Goal: Task Accomplishment & Management: Use online tool/utility

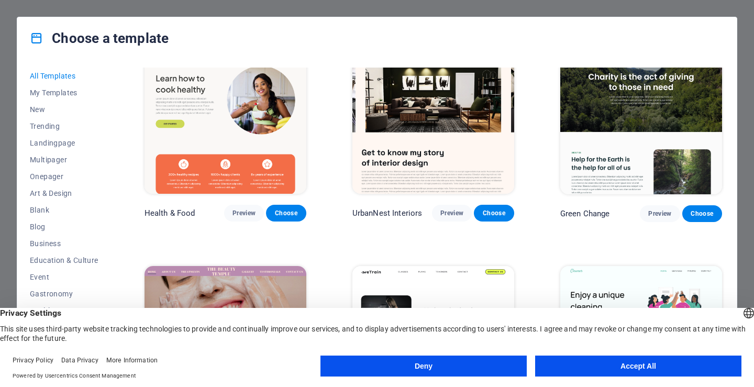
scroll to position [1413, 0]
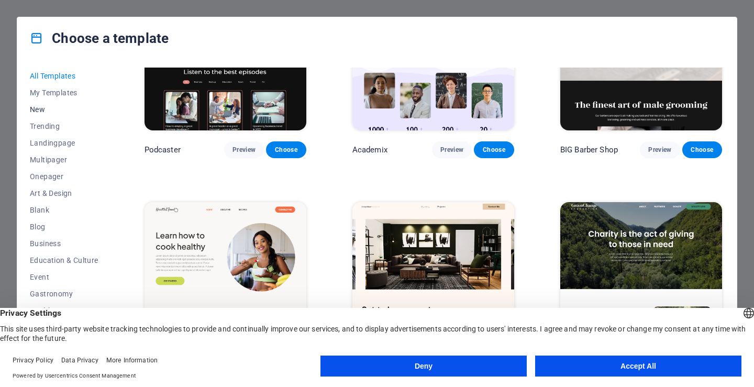
click at [37, 111] on span "New" at bounding box center [64, 109] width 69 height 8
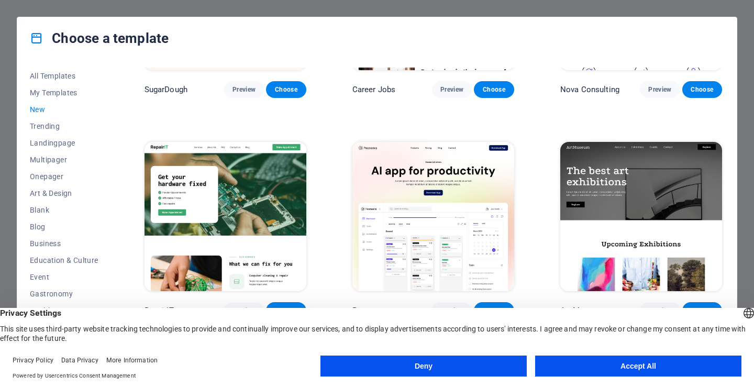
scroll to position [0, 0]
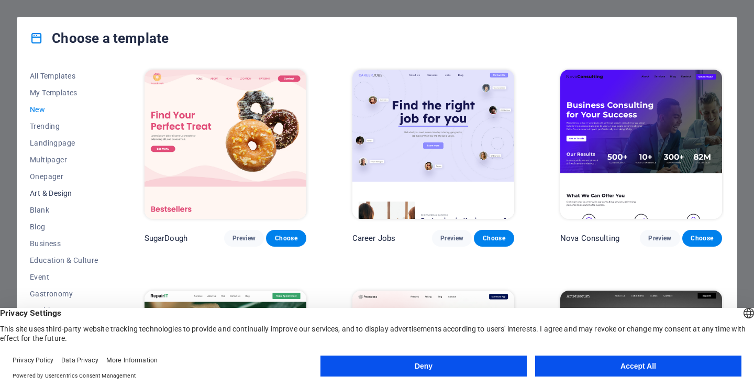
click at [53, 192] on span "Art & Design" at bounding box center [64, 193] width 69 height 8
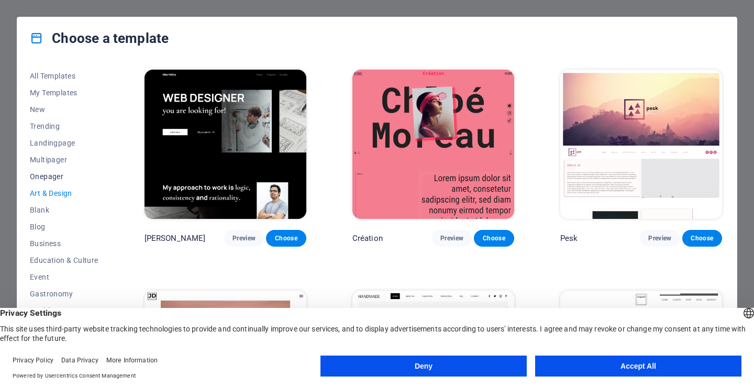
click at [48, 179] on span "Onepager" at bounding box center [64, 176] width 69 height 8
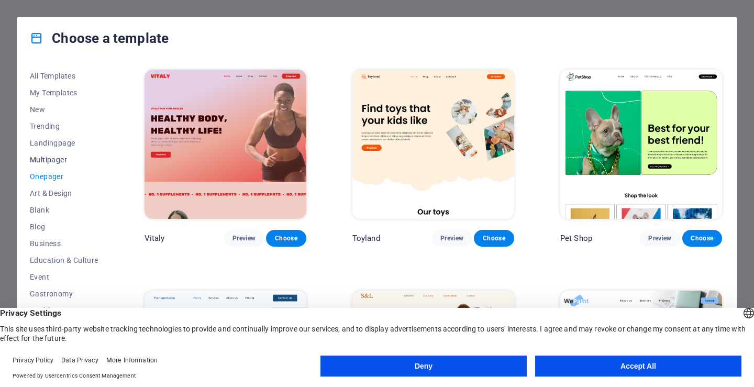
click at [49, 154] on button "Multipager" at bounding box center [64, 159] width 69 height 17
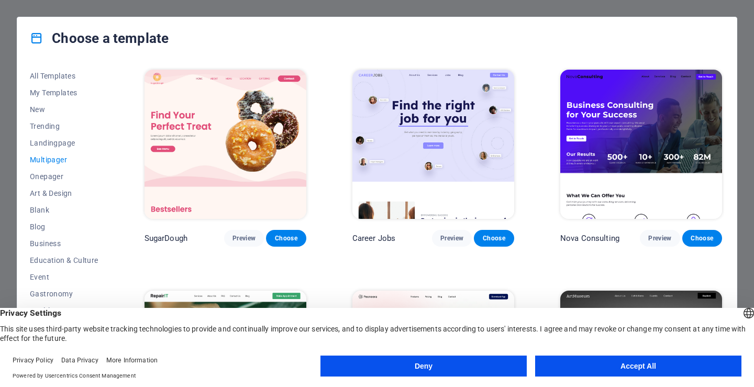
scroll to position [146, 0]
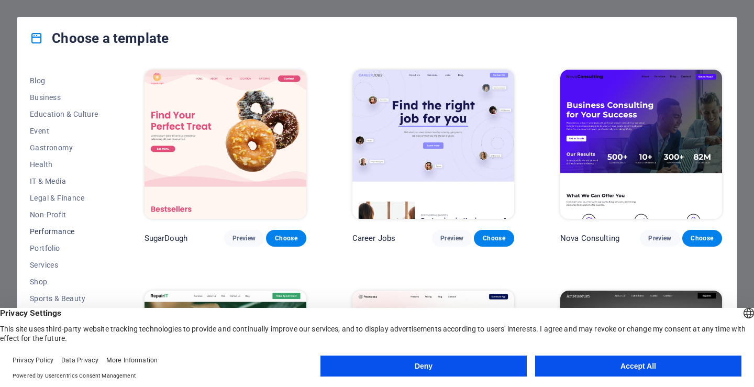
click at [51, 229] on span "Performance" at bounding box center [64, 231] width 69 height 8
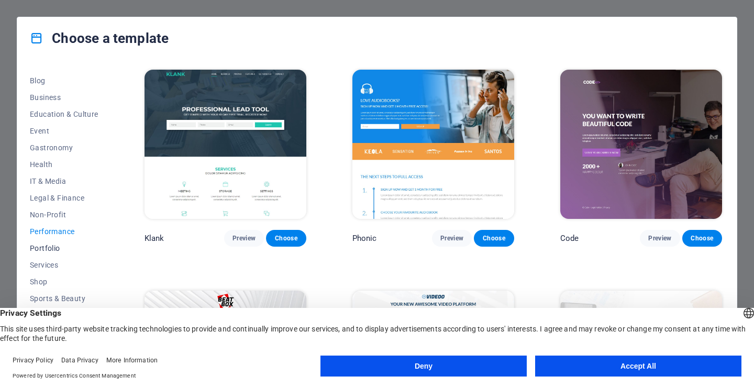
click at [52, 251] on span "Portfolio" at bounding box center [64, 248] width 69 height 8
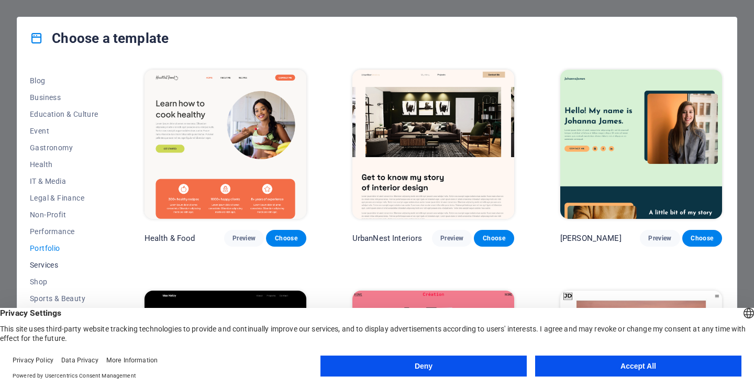
click at [47, 262] on span "Services" at bounding box center [64, 265] width 69 height 8
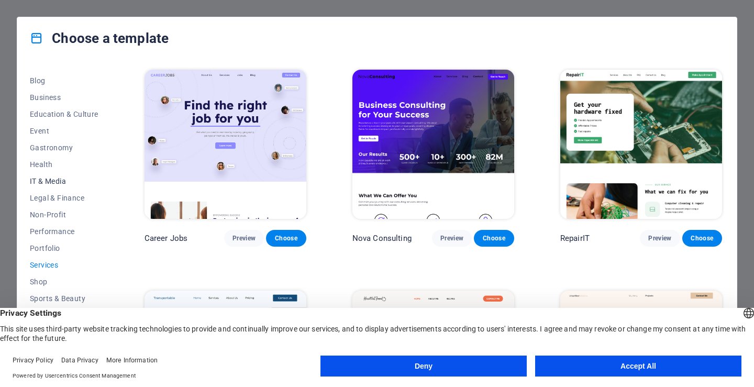
click at [47, 181] on span "IT & Media" at bounding box center [64, 181] width 69 height 8
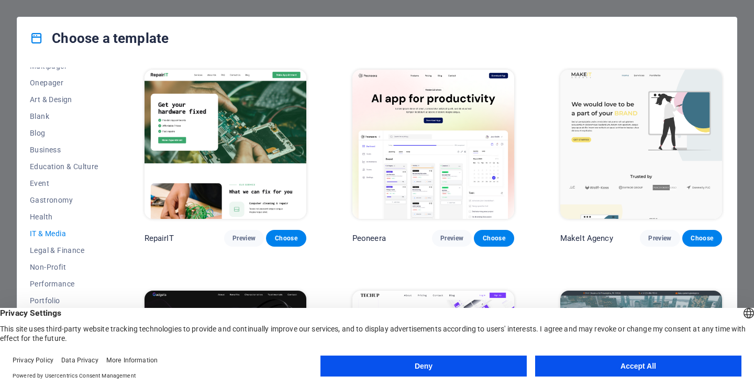
scroll to position [0, 0]
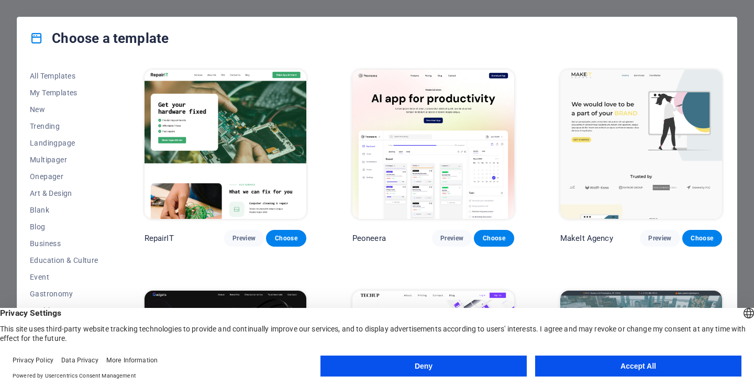
click at [610, 364] on button "Accept All" at bounding box center [638, 365] width 206 height 21
